Goal: Task Accomplishment & Management: Manage account settings

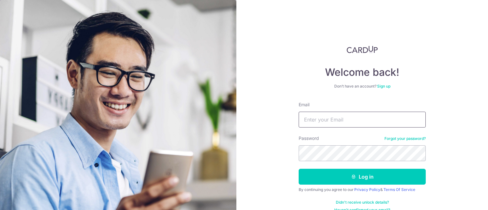
click at [325, 120] on input "Email" at bounding box center [362, 120] width 127 height 16
click at [324, 120] on input "Email" at bounding box center [362, 120] width 127 height 16
type input "[EMAIL_ADDRESS][DOMAIN_NAME]"
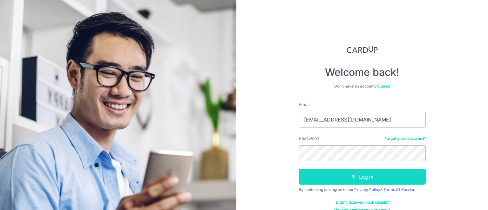
click at [314, 176] on button "Log in" at bounding box center [362, 177] width 127 height 16
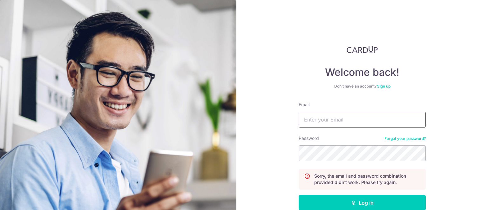
click at [332, 113] on input "Email" at bounding box center [362, 120] width 127 height 16
type input "[EMAIL_ADDRESS][DOMAIN_NAME]"
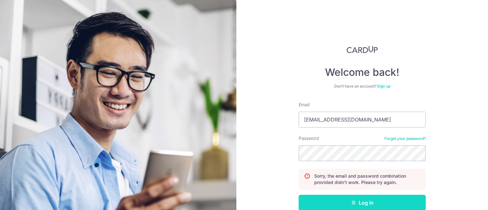
click at [335, 200] on button "Log in" at bounding box center [362, 203] width 127 height 16
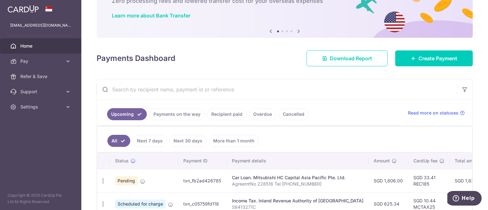
scroll to position [95, 0]
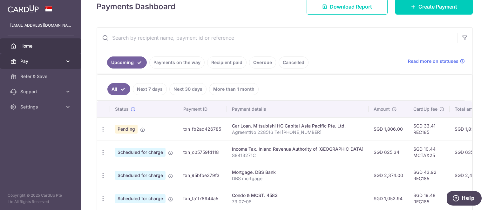
click at [66, 61] on icon at bounding box center [68, 61] width 6 height 6
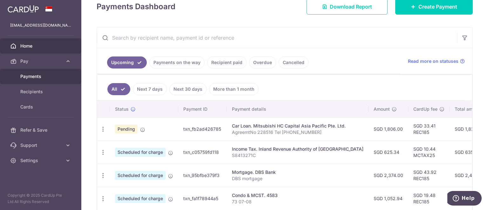
click at [33, 75] on span "Payments" at bounding box center [41, 76] width 42 height 6
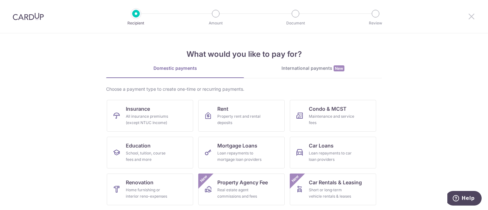
click at [472, 19] on icon at bounding box center [472, 16] width 8 height 8
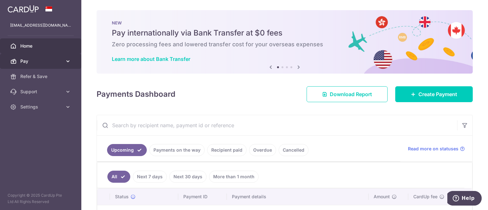
click at [27, 61] on span "Pay" at bounding box center [41, 61] width 42 height 6
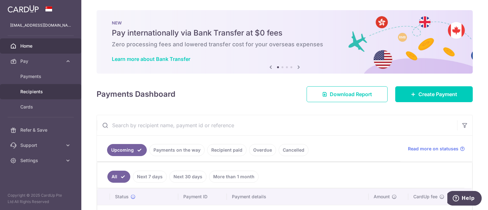
click at [35, 92] on span "Recipients" at bounding box center [41, 92] width 42 height 6
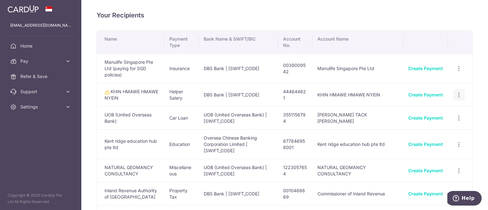
click at [457, 92] on icon "button" at bounding box center [459, 95] width 7 height 7
click at [429, 109] on span "View/Edit" at bounding box center [437, 113] width 43 height 8
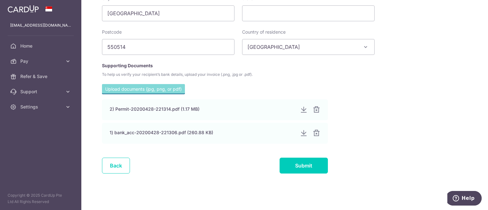
scroll to position [360, 0]
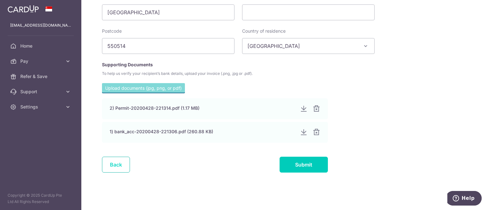
click at [107, 165] on link "Back" at bounding box center [116, 165] width 28 height 16
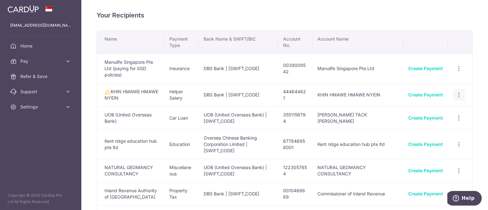
click at [456, 92] on icon "button" at bounding box center [459, 95] width 7 height 7
click at [152, 90] on td "KHIN HMAWE HMAWE NYEIN" at bounding box center [130, 94] width 67 height 23
click at [213, 86] on td "DBS Bank | DBSSSGSGXXX" at bounding box center [238, 94] width 79 height 23
click at [258, 16] on h4 "Your Recipients" at bounding box center [285, 15] width 376 height 10
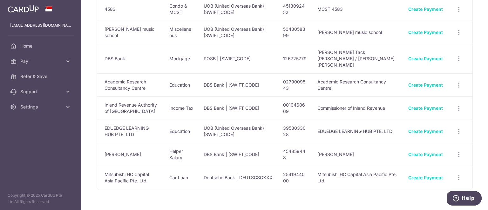
scroll to position [211, 0]
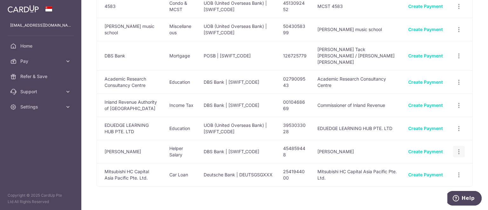
click at [457, 149] on icon "button" at bounding box center [459, 152] width 7 height 7
click at [456, 126] on icon "button" at bounding box center [459, 129] width 7 height 7
click at [475, 126] on div "Your Recipients Name Payment Type Bank Name & SWIFT/BIC Account No. Account Nam…" at bounding box center [284, 105] width 407 height 210
drag, startPoint x: 456, startPoint y: 156, endPoint x: 450, endPoint y: 158, distance: 5.6
click at [456, 172] on icon "button" at bounding box center [459, 175] width 7 height 7
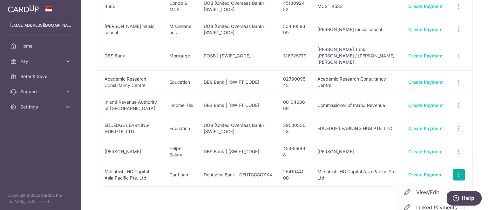
click at [425, 189] on span "View/Edit" at bounding box center [437, 193] width 43 height 8
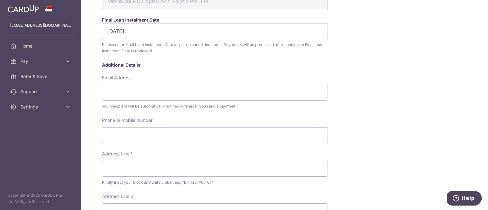
scroll to position [127, 0]
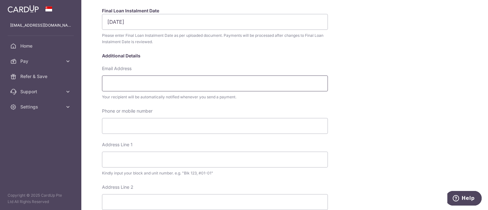
click at [141, 86] on input "Email Address" at bounding box center [215, 84] width 226 height 16
type input "hcs_admin@mitsubishi-hc-capital.com.sg"
click at [134, 98] on div "Your recipient will be automatically notified whenever you send a payment." at bounding box center [215, 97] width 226 height 6
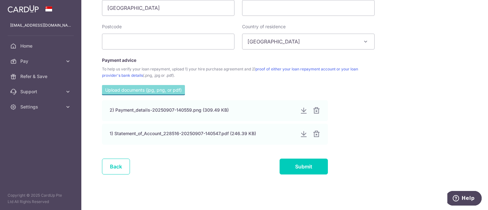
scroll to position [366, 0]
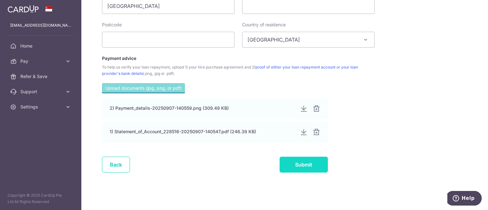
click at [312, 166] on input "Submit" at bounding box center [304, 165] width 48 height 16
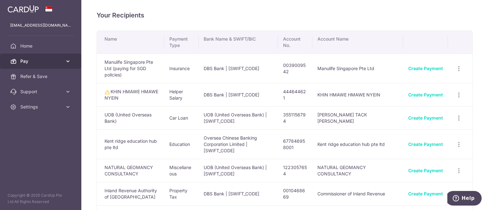
click at [68, 60] on icon at bounding box center [68, 61] width 6 height 6
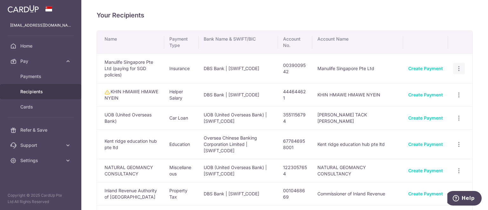
click at [456, 65] on icon "button" at bounding box center [459, 68] width 7 height 7
click at [431, 82] on span "View/Edit" at bounding box center [437, 86] width 43 height 8
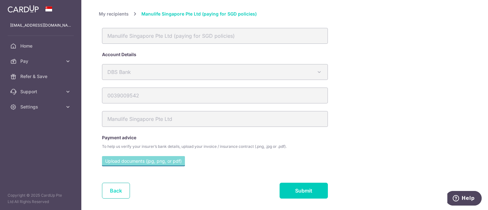
click at [110, 191] on link "Back" at bounding box center [116, 191] width 28 height 16
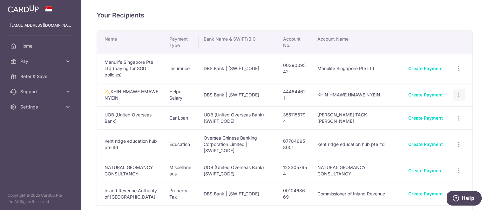
click at [456, 92] on icon "button" at bounding box center [459, 95] width 7 height 7
click at [473, 96] on div "Your Recipients Name Payment Type Bank Name & SWIFT/BIC Account No. Account Nam…" at bounding box center [284, 105] width 407 height 210
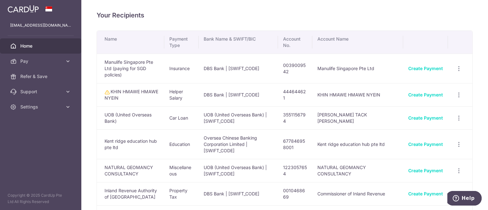
click at [29, 45] on span "Home" at bounding box center [41, 46] width 42 height 6
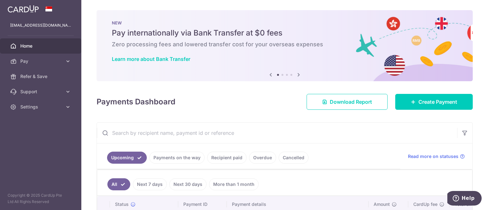
scroll to position [127, 0]
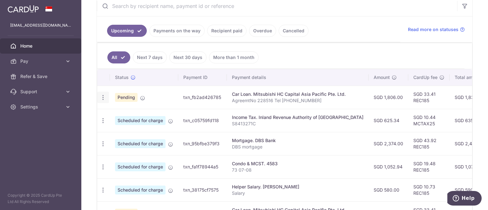
click at [103, 98] on icon "button" at bounding box center [103, 97] width 7 height 7
click at [133, 115] on span "Update payment" at bounding box center [136, 115] width 43 height 8
radio input "true"
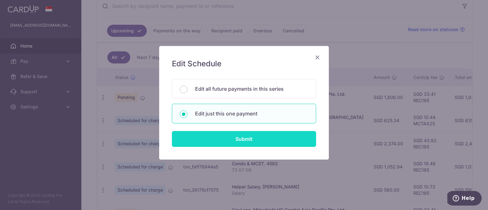
click at [244, 139] on input "Submit" at bounding box center [244, 139] width 144 height 16
radio input "true"
type input "1,806.00"
type input "[DATE]"
type input "AgreemtNo 228516 Tel 97766731"
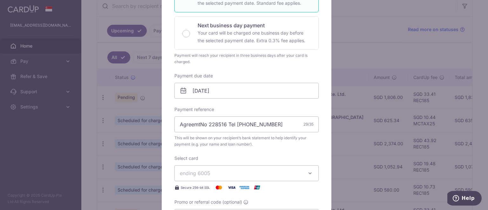
scroll to position [191, 0]
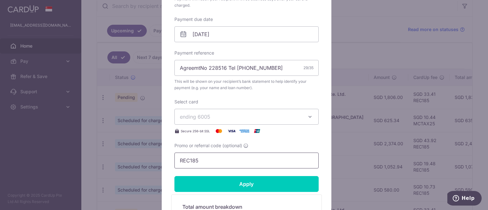
click at [242, 158] on input "REC185" at bounding box center [247, 161] width 144 height 16
click at [189, 159] on input "REC185" at bounding box center [247, 161] width 144 height 16
paste input "3HOME25R"
click at [213, 182] on input "Apply" at bounding box center [247, 184] width 144 height 16
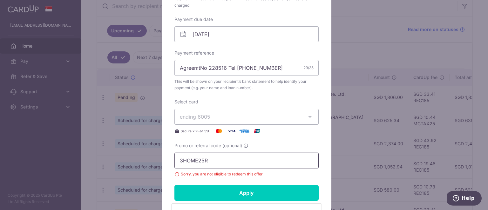
click at [196, 161] on input "3HOME25R" at bounding box center [247, 161] width 144 height 16
click at [190, 162] on input "REXC18" at bounding box center [247, 161] width 144 height 16
click at [186, 162] on input "REXC18" at bounding box center [247, 161] width 144 height 16
click at [201, 164] on input "REC18" at bounding box center [247, 161] width 144 height 16
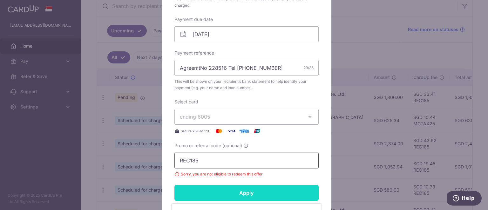
type input "REC185"
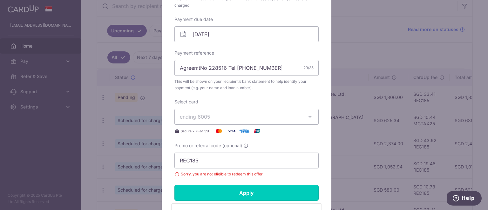
click at [209, 191] on input "Apply" at bounding box center [247, 193] width 144 height 16
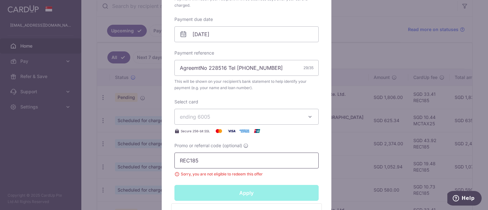
type input "Successfully Applied"
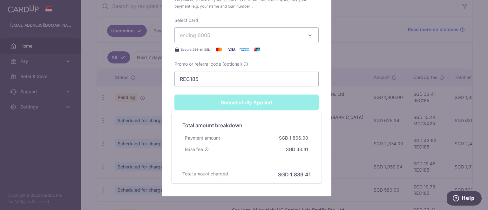
scroll to position [327, 0]
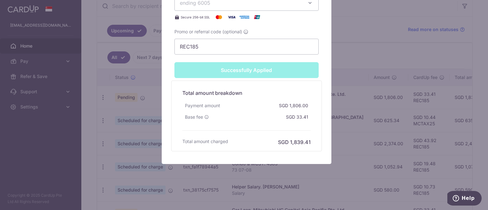
click at [367, 129] on div "Edit payment By clicking apply, you will make changes to all payments to Mitsub…" at bounding box center [244, 105] width 488 height 210
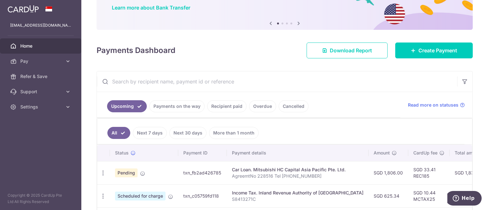
scroll to position [64, 0]
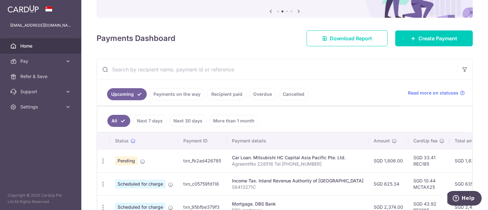
click at [214, 39] on div "Payments Dashboard Download Report Create Payment" at bounding box center [285, 37] width 376 height 18
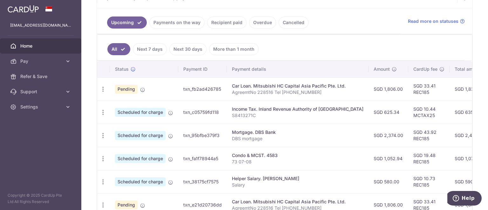
scroll to position [159, 0]
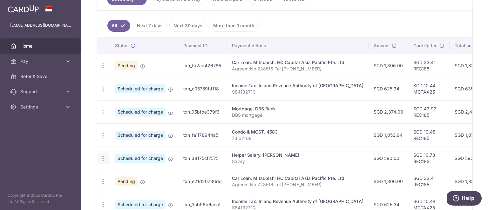
click at [101, 159] on icon "button" at bounding box center [103, 158] width 7 height 7
click at [128, 175] on span "Update payment" at bounding box center [136, 176] width 43 height 8
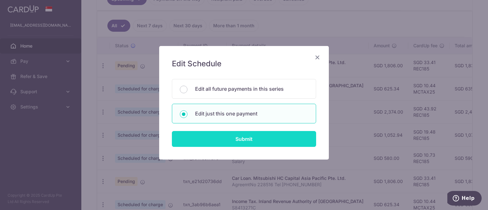
click at [226, 138] on input "Submit" at bounding box center [244, 139] width 144 height 16
radio input "true"
type input "580.00"
type input "[DATE]"
type input "Salary"
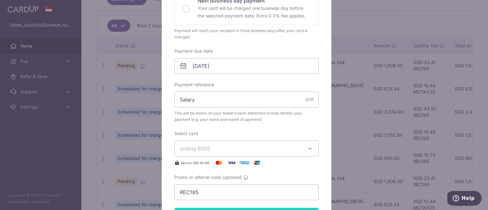
scroll to position [223, 0]
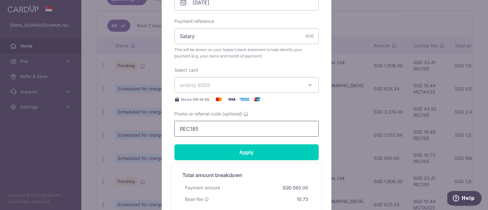
drag, startPoint x: 204, startPoint y: 131, endPoint x: 170, endPoint y: 134, distance: 34.5
click at [169, 133] on div "Edit payment By clicking apply, you will make changes to all payments to NANT R…" at bounding box center [247, 35] width 170 height 423
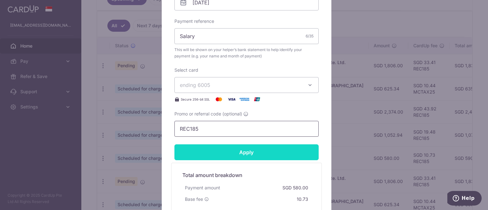
paste input "3HOME25R"
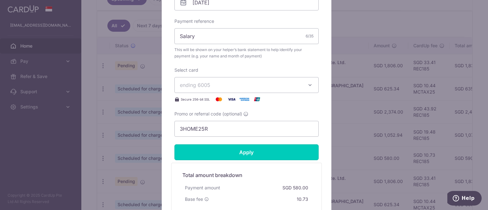
click at [200, 152] on input "Apply" at bounding box center [247, 153] width 144 height 16
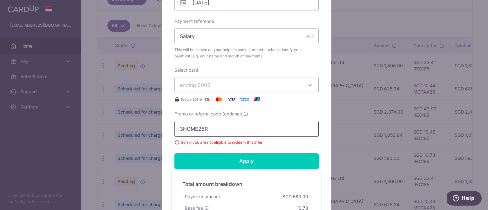
drag, startPoint x: 211, startPoint y: 126, endPoint x: 172, endPoint y: 127, distance: 38.8
click at [175, 127] on input "3HOME25R" at bounding box center [247, 129] width 144 height 16
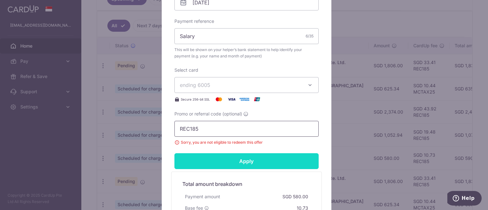
type input "REC185"
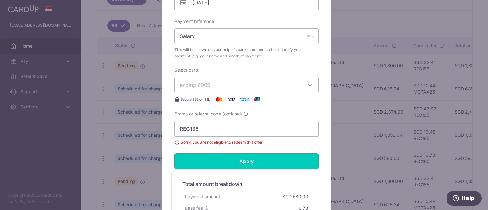
click at [212, 157] on input "Apply" at bounding box center [247, 162] width 144 height 16
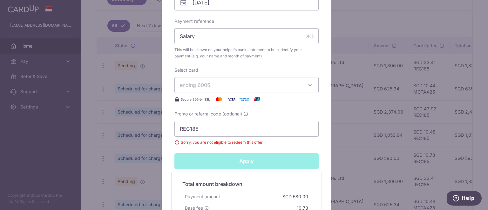
type input "Successfully Applied"
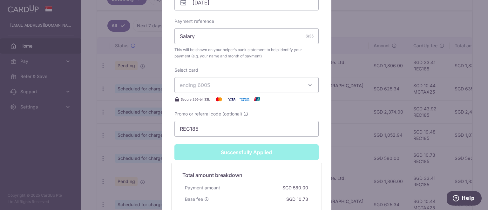
drag, startPoint x: 378, startPoint y: 121, endPoint x: 365, endPoint y: 115, distance: 14.4
click at [377, 121] on div "Edit payment By clicking apply, you will make changes to all payments to NANT R…" at bounding box center [244, 105] width 488 height 210
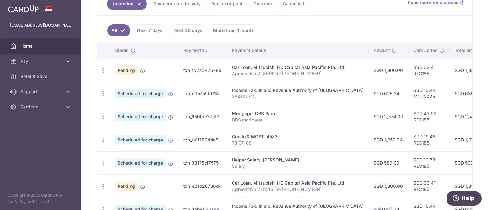
scroll to position [159, 0]
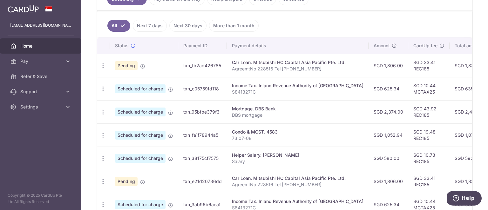
drag, startPoint x: 464, startPoint y: 112, endPoint x: 447, endPoint y: 113, distance: 17.8
click at [450, 113] on td "SGD 2,417.92" at bounding box center [469, 111] width 39 height 23
copy td "2,417.92"
drag, startPoint x: 29, startPoint y: 178, endPoint x: 27, endPoint y: 128, distance: 50.3
click at [29, 179] on aside "[EMAIL_ADDRESS][DOMAIN_NAME] Home Pay Payments Recipients Cards Refer & Save Su…" at bounding box center [40, 105] width 81 height 210
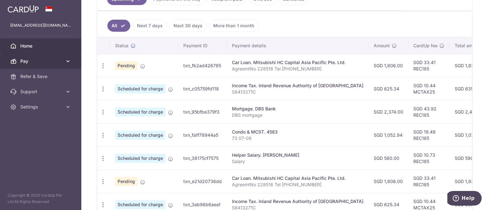
click at [42, 63] on span "Pay" at bounding box center [41, 61] width 42 height 6
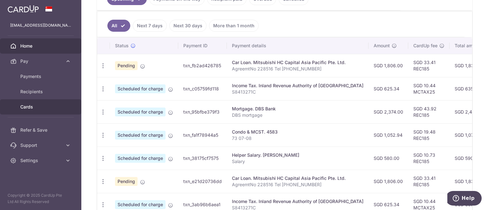
click at [33, 104] on span "Cards" at bounding box center [41, 107] width 42 height 6
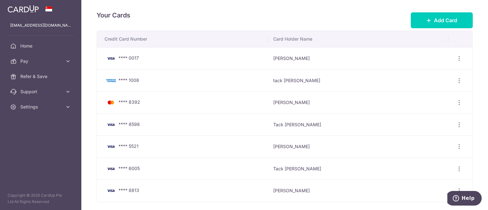
scroll to position [32, 0]
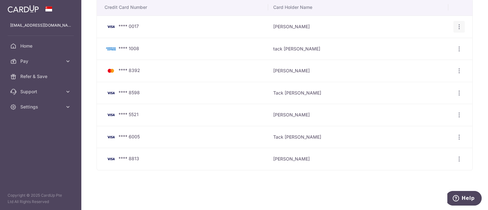
click at [456, 26] on icon "button" at bounding box center [459, 27] width 7 height 7
click at [432, 44] on span "View/Edit" at bounding box center [437, 45] width 43 height 8
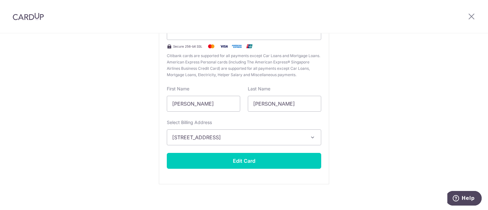
scroll to position [90, 0]
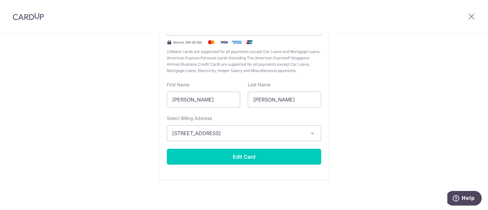
click at [310, 135] on icon "button" at bounding box center [313, 133] width 6 height 6
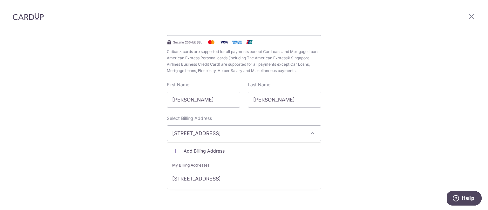
click at [370, 109] on div "Edit card ending with 0017 New card details Card Secure 256-bit SSL Citibank ca…" at bounding box center [244, 76] width 488 height 267
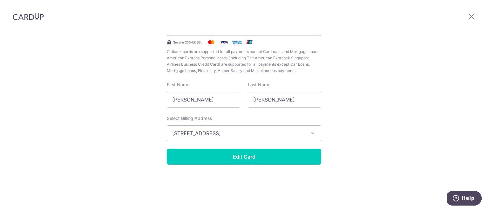
click at [370, 109] on div "Edit card ending with 0017 New card details Card Secure 256-bit SSL Citibank ca…" at bounding box center [244, 76] width 488 height 267
click at [314, 135] on button "[STREET_ADDRESS]" at bounding box center [244, 134] width 155 height 16
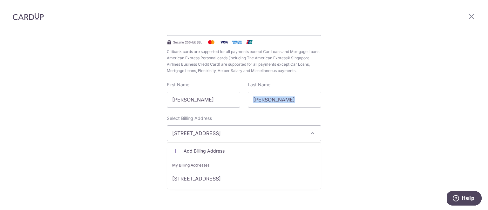
click at [361, 117] on div "Edit card ending with 0017 New card details Card Secure 256-bit SSL Citibank ca…" at bounding box center [244, 76] width 488 height 267
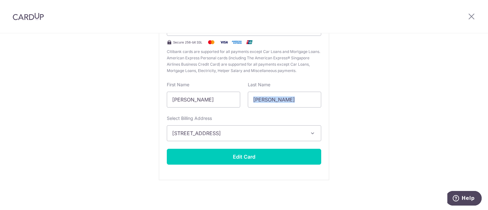
click at [353, 108] on div "Edit card ending with 0017 New card details Card Secure 256-bit SSL Citibank ca…" at bounding box center [244, 76] width 488 height 267
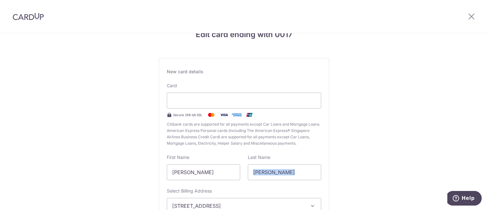
scroll to position [0, 0]
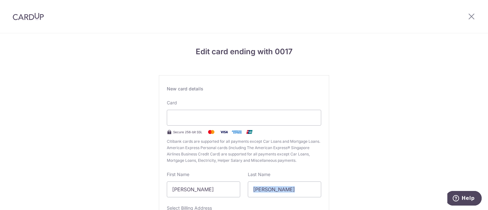
click at [378, 107] on div "Edit card ending with 0017 New card details Card Secure 256-bit SSL Citibank ca…" at bounding box center [244, 166] width 488 height 267
click at [471, 13] on icon at bounding box center [472, 16] width 8 height 8
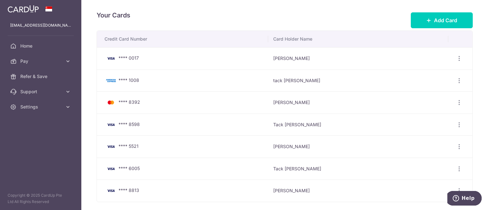
click at [251, 12] on div "Your Cards Add Card" at bounding box center [285, 20] width 376 height 20
click at [427, 19] on icon at bounding box center [429, 20] width 5 height 5
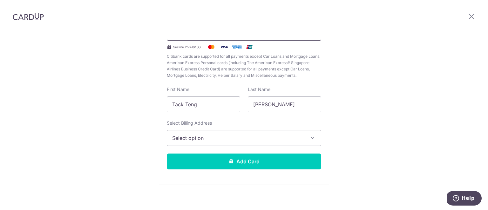
scroll to position [90, 0]
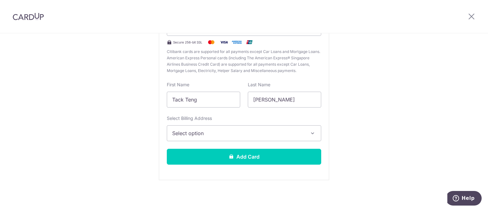
click at [234, 137] on span "Select option" at bounding box center [238, 134] width 132 height 8
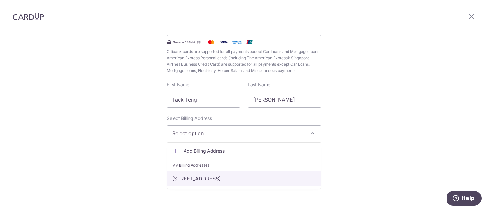
click at [240, 180] on link "[STREET_ADDRESS]" at bounding box center [244, 178] width 154 height 15
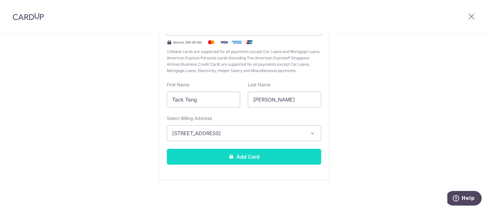
click at [279, 159] on button "Add Card" at bounding box center [244, 157] width 155 height 16
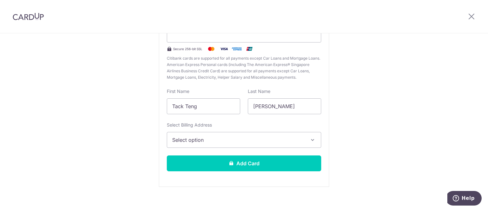
scroll to position [99, 0]
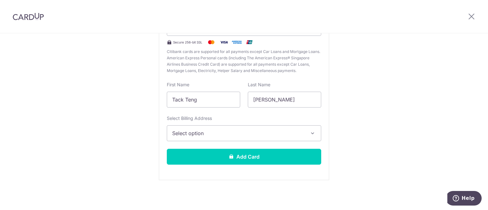
click at [253, 131] on span "Select option" at bounding box center [238, 134] width 132 height 8
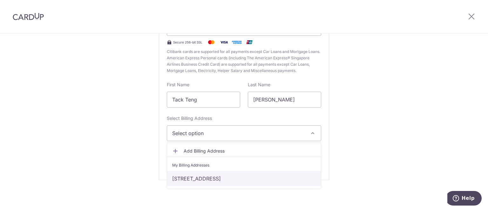
click at [244, 181] on link "73 Anchorvale Cres, Singapore, Singapore-544661" at bounding box center [244, 178] width 154 height 15
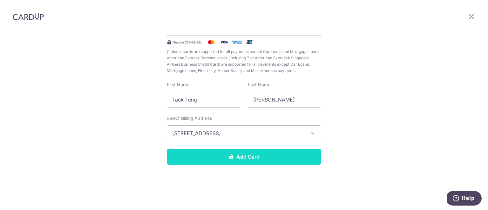
click at [266, 159] on button "Add Card" at bounding box center [244, 157] width 155 height 16
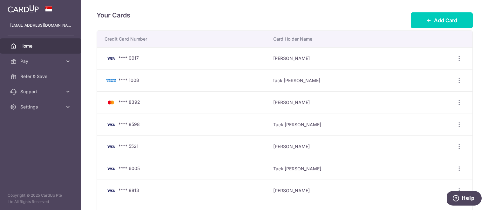
click at [45, 45] on span "Home" at bounding box center [41, 46] width 42 height 6
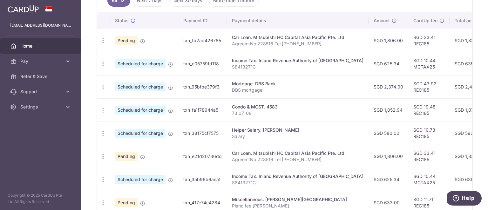
scroll to position [185, 0]
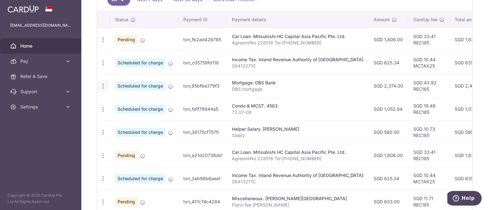
click at [104, 86] on icon "button" at bounding box center [103, 86] width 7 height 7
click at [126, 103] on span "Update payment" at bounding box center [136, 104] width 43 height 8
radio input "true"
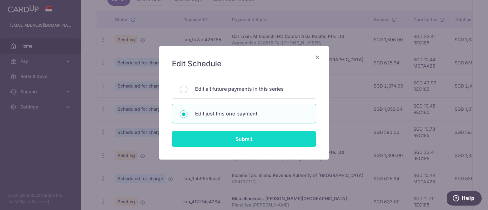
click at [281, 138] on input "Submit" at bounding box center [244, 139] width 144 height 16
radio input "true"
type input "2,374.00"
type input "[DATE]"
type input "DBS mortgage"
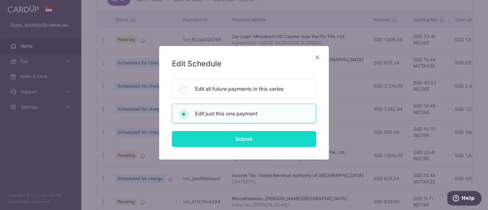
type input "REC185"
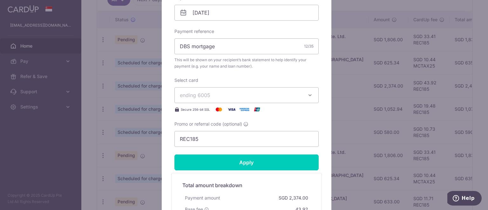
scroll to position [213, 0]
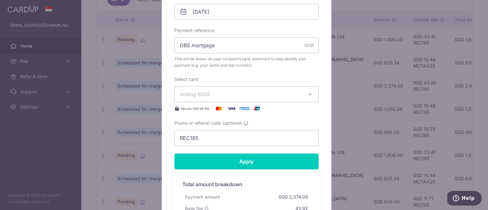
click at [307, 93] on icon "button" at bounding box center [310, 94] width 6 height 6
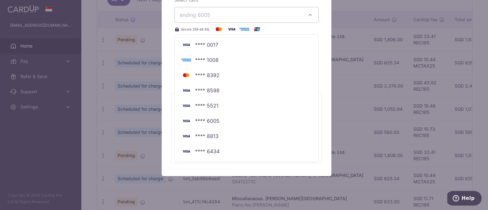
scroll to position [294, 0]
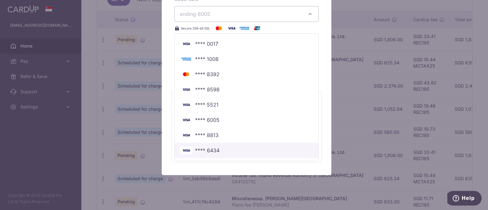
click at [237, 152] on span "**** 6434" at bounding box center [247, 151] width 134 height 8
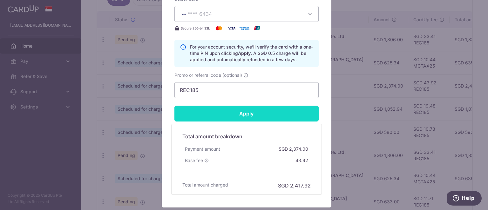
click at [280, 116] on input "Apply" at bounding box center [247, 114] width 144 height 16
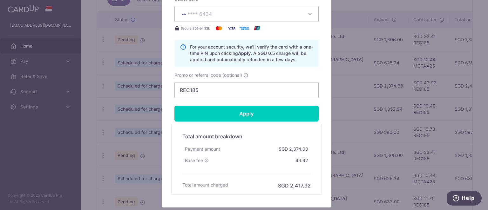
type input "Successfully Applied"
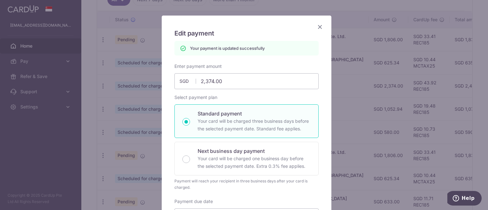
scroll to position [0, 0]
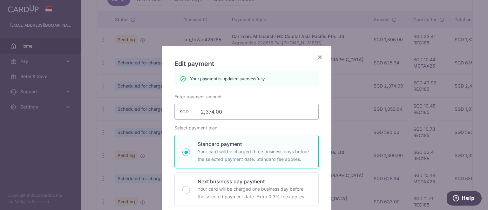
click at [316, 58] on icon "Close" at bounding box center [320, 57] width 8 height 8
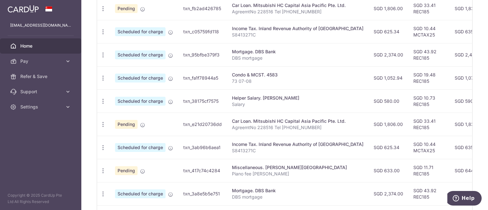
scroll to position [248, 0]
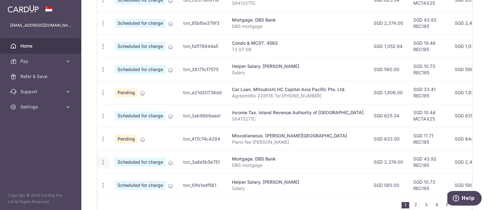
click at [99, 162] on div "Update payment Cancel payment" at bounding box center [103, 163] width 12 height 12
click at [101, 162] on icon "button" at bounding box center [103, 162] width 7 height 7
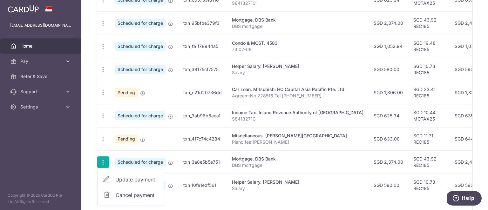
click at [130, 180] on span "Update payment" at bounding box center [136, 180] width 43 height 8
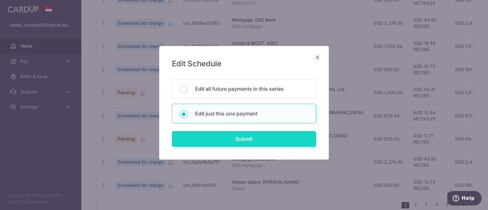
click at [252, 136] on input "Submit" at bounding box center [244, 139] width 144 height 16
radio input "true"
type input "2,374.00"
type input "[DATE]"
type input "DBS mortgage"
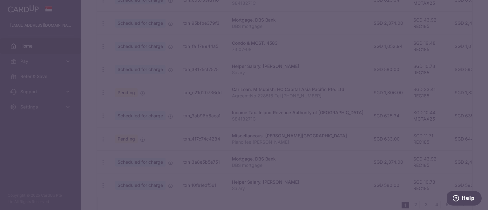
type input "REC185"
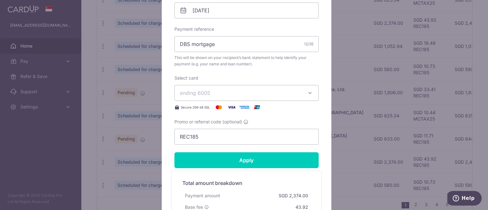
scroll to position [223, 0]
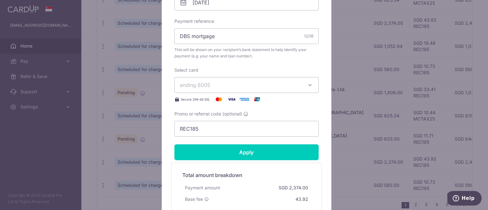
drag, startPoint x: 276, startPoint y: 92, endPoint x: 277, endPoint y: 88, distance: 3.4
click at [277, 88] on button "ending 6005" at bounding box center [247, 85] width 144 height 16
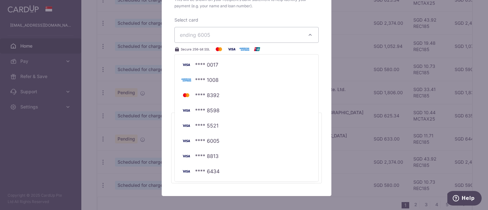
scroll to position [286, 0]
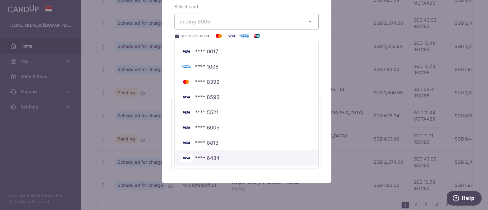
click at [215, 160] on span "**** 6434" at bounding box center [207, 159] width 24 height 8
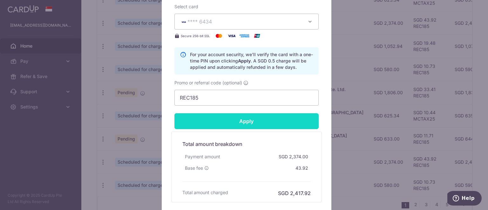
click at [270, 123] on input "Apply" at bounding box center [247, 121] width 144 height 16
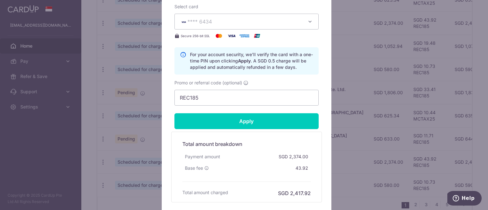
type input "Successfully Applied"
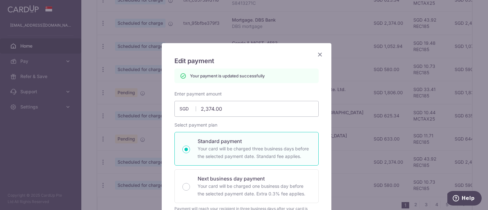
scroll to position [0, 0]
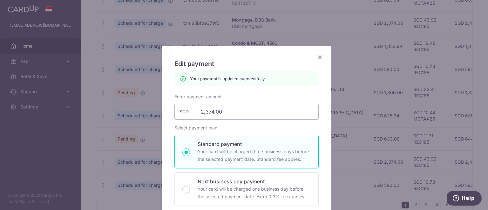
click at [316, 57] on icon "Close" at bounding box center [320, 57] width 8 height 8
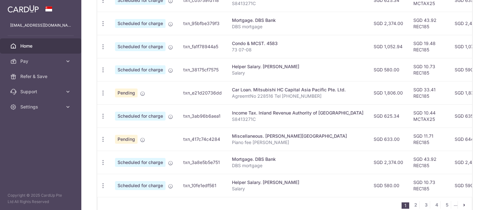
scroll to position [284, 0]
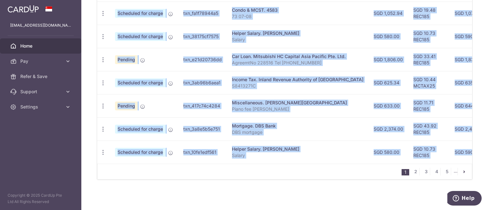
drag, startPoint x: 359, startPoint y: 164, endPoint x: 392, endPoint y: 160, distance: 33.7
click at [393, 161] on div "Status Payment ID Payment details Amount CardUp fee Total amt. Charge date Due …" at bounding box center [284, 47] width 375 height 265
click at [409, 159] on td "SGD 10.73 REC185" at bounding box center [429, 152] width 41 height 23
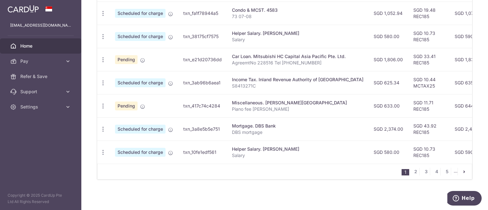
click at [409, 160] on td "SGD 10.73 REC185" at bounding box center [429, 152] width 41 height 23
click at [409, 161] on td "SGD 10.73 REC185" at bounding box center [429, 152] width 41 height 23
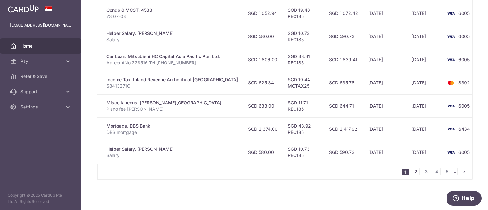
click at [412, 175] on link "2" at bounding box center [416, 172] width 8 height 8
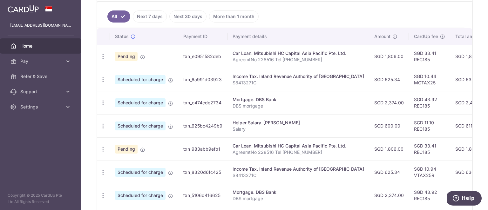
scroll to position [169, 0]
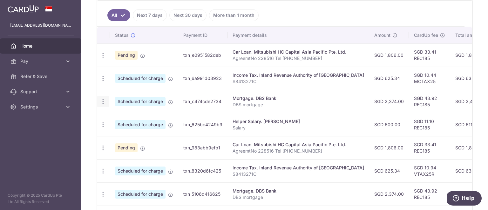
click at [103, 102] on icon "button" at bounding box center [103, 102] width 7 height 7
click at [124, 119] on span "Update payment" at bounding box center [136, 119] width 43 height 8
radio input "true"
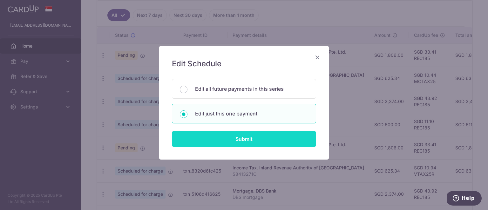
click at [254, 141] on input "Submit" at bounding box center [244, 139] width 144 height 16
radio input "true"
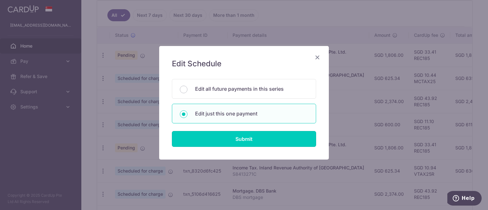
type input "2,374.00"
type input "28/11/2025"
type input "DBS mortgage"
type input "REC185"
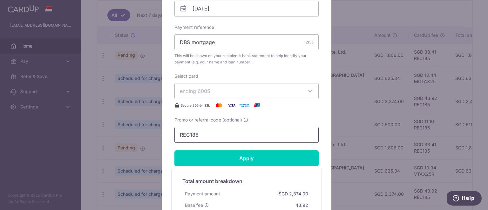
scroll to position [223, 0]
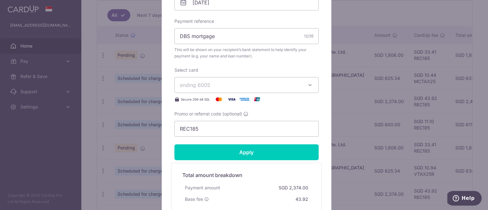
drag, startPoint x: 264, startPoint y: 86, endPoint x: 292, endPoint y: 83, distance: 27.6
click at [264, 86] on span "ending 6005" at bounding box center [241, 85] width 122 height 8
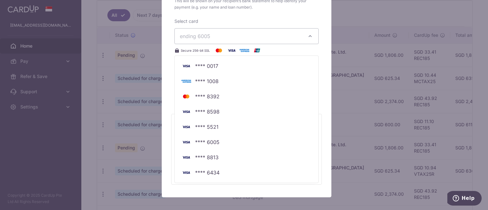
scroll to position [305, 0]
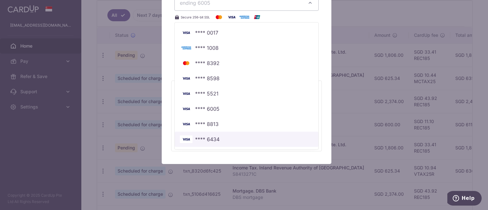
click at [204, 140] on span "**** 6434" at bounding box center [207, 140] width 24 height 8
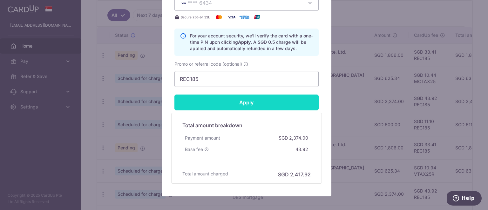
click at [260, 108] on input "Apply" at bounding box center [247, 103] width 144 height 16
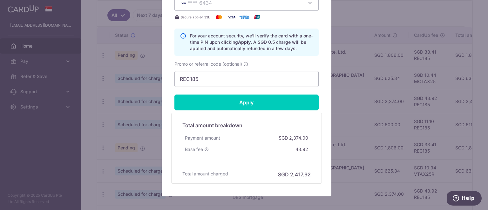
type input "Successfully Applied"
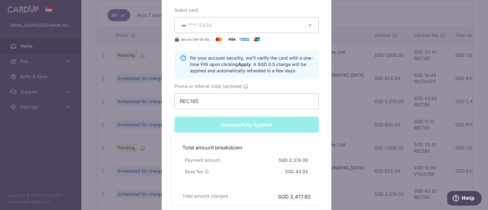
scroll to position [327, 0]
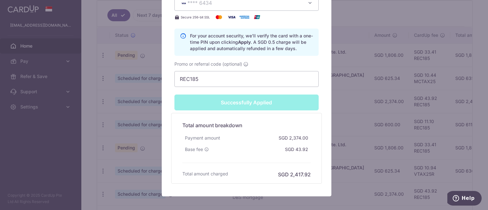
click at [352, 132] on div "Edit payment By clicking apply, you will make changes to all payments to DBS Ba…" at bounding box center [244, 105] width 488 height 210
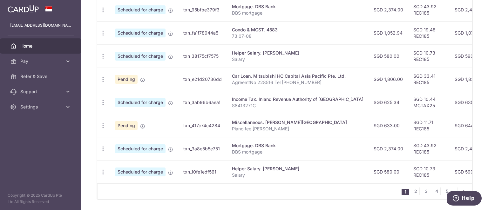
scroll to position [284, 0]
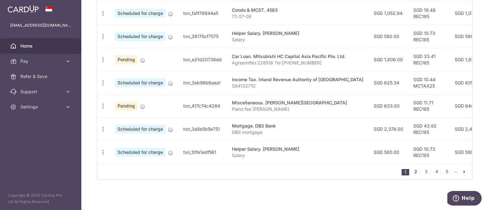
click at [412, 172] on link "2" at bounding box center [416, 172] width 8 height 8
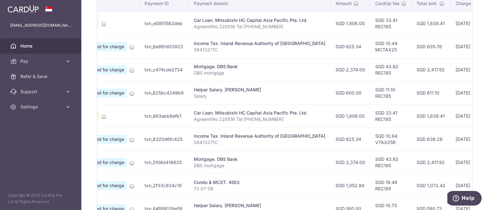
scroll to position [0, 0]
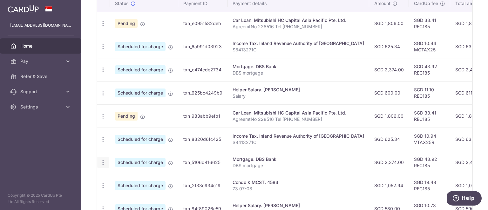
click at [102, 163] on icon "button" at bounding box center [103, 163] width 7 height 7
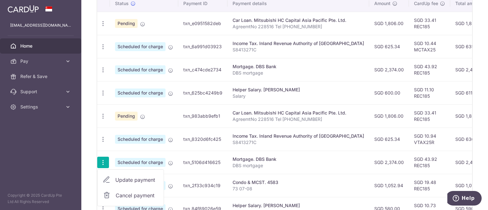
click at [115, 178] on link "Update payment" at bounding box center [131, 180] width 66 height 15
radio input "true"
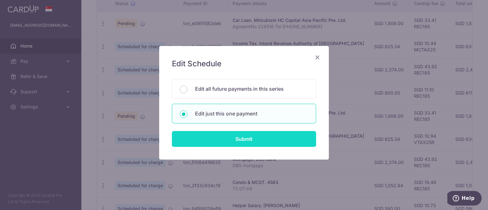
click at [226, 135] on input "Submit" at bounding box center [244, 139] width 144 height 16
radio input "true"
type input "2,374.00"
type input "28/12/2025"
type input "DBS mortgage"
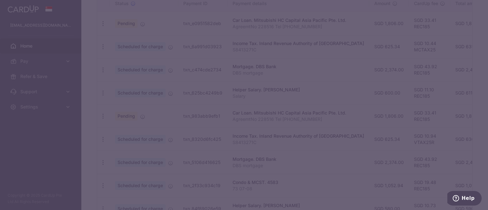
type input "REC185"
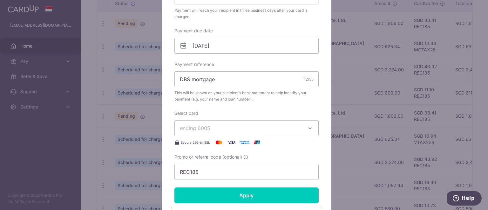
scroll to position [191, 0]
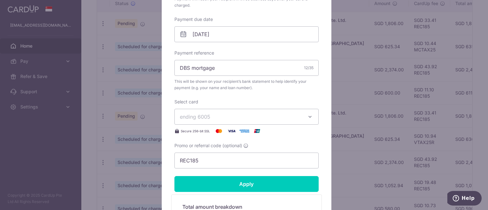
click at [309, 123] on button "ending 6005" at bounding box center [247, 117] width 144 height 16
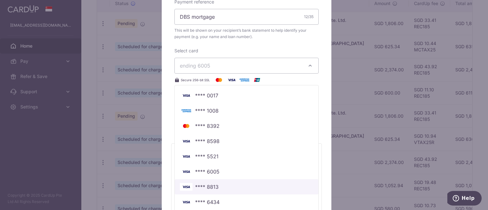
scroll to position [286, 0]
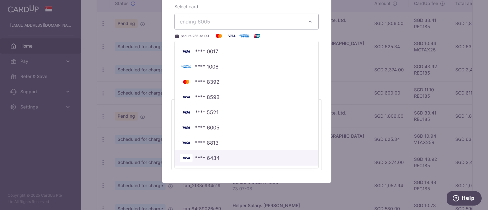
click at [214, 160] on span "**** 6434" at bounding box center [207, 159] width 24 height 8
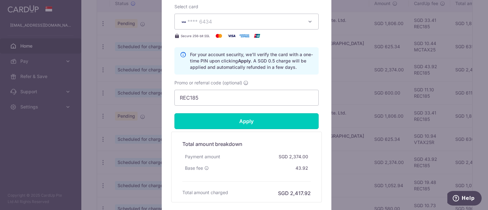
click at [258, 120] on input "Apply" at bounding box center [247, 121] width 144 height 16
type input "Successfully Applied"
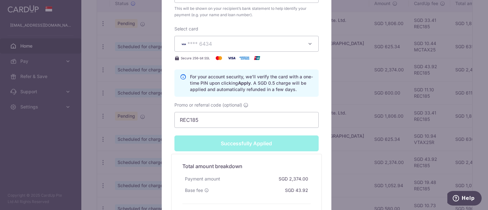
scroll to position [308, 0]
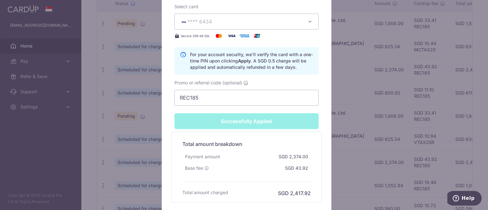
click at [373, 93] on div "Edit payment By clicking apply, you will make changes to all payments to DBS Ba…" at bounding box center [244, 105] width 488 height 210
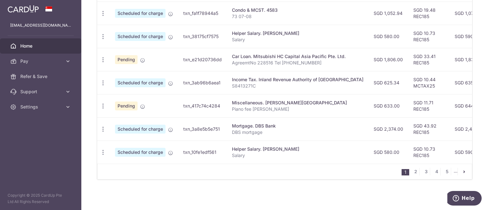
scroll to position [284, 0]
click at [412, 172] on link "2" at bounding box center [416, 172] width 8 height 8
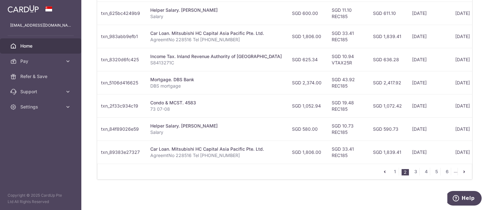
scroll to position [0, 127]
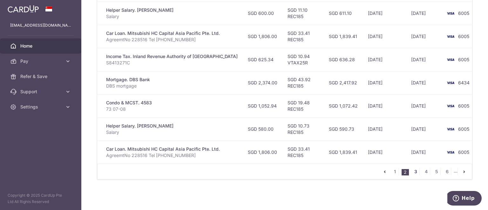
click at [412, 172] on link "3" at bounding box center [416, 172] width 8 height 8
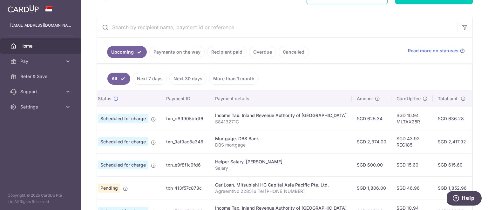
scroll to position [0, 0]
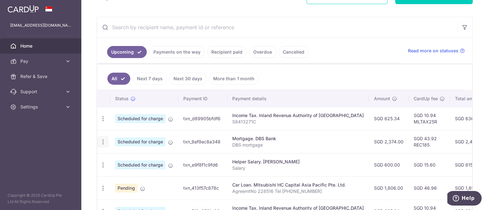
click at [102, 141] on icon "button" at bounding box center [103, 142] width 7 height 7
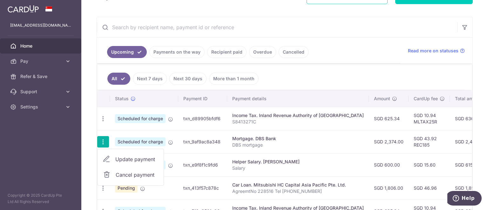
click at [125, 161] on span "Update payment" at bounding box center [136, 160] width 43 height 8
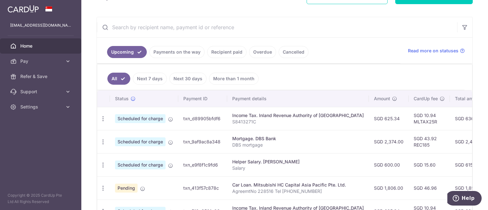
radio input "true"
type input "2,374.00"
type input "28/01/2026"
type input "DBS mortgage"
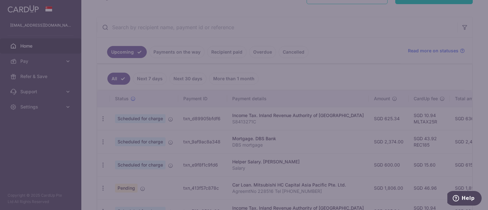
type input "REC185"
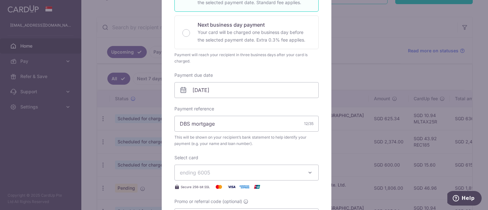
scroll to position [159, 0]
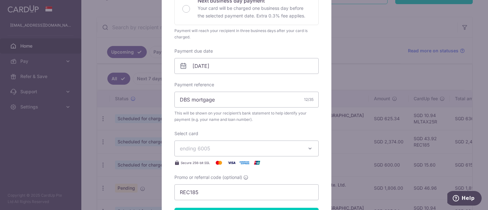
click at [235, 150] on span "ending 6005" at bounding box center [241, 149] width 122 height 8
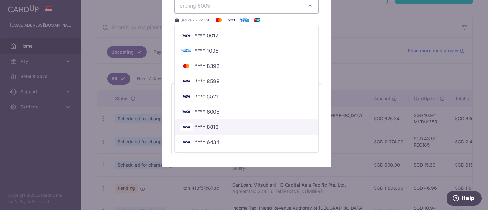
scroll to position [305, 0]
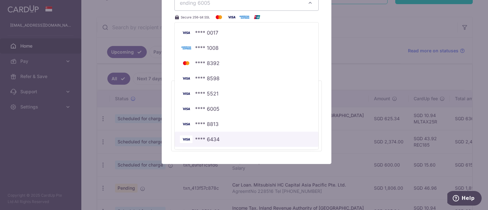
click at [223, 136] on span "**** 6434" at bounding box center [247, 140] width 134 height 8
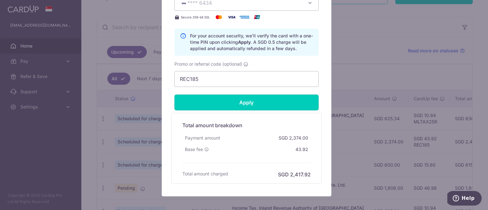
click at [234, 99] on input "Apply" at bounding box center [247, 103] width 144 height 16
type input "Successfully Applied"
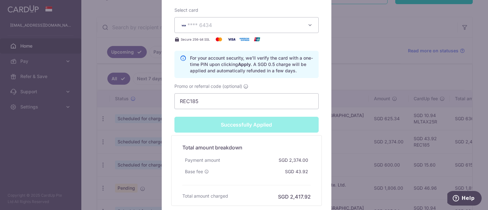
scroll to position [327, 0]
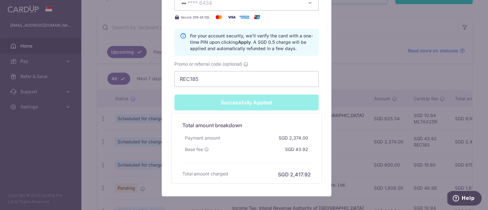
click at [359, 53] on div "Edit payment By clicking apply, you will make changes to all payments to DBS Ba…" at bounding box center [244, 105] width 488 height 210
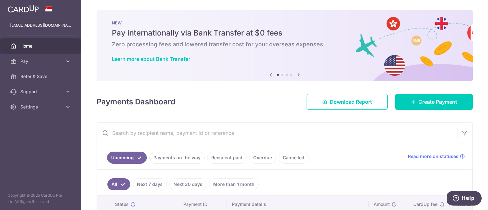
click at [244, 106] on div "Payments Dashboard Download Report Create Payment" at bounding box center [285, 101] width 376 height 18
click at [56, 106] on span "Settings" at bounding box center [41, 107] width 42 height 6
click at [33, 138] on span "Logout" at bounding box center [41, 137] width 42 height 6
